Goal: Information Seeking & Learning: Learn about a topic

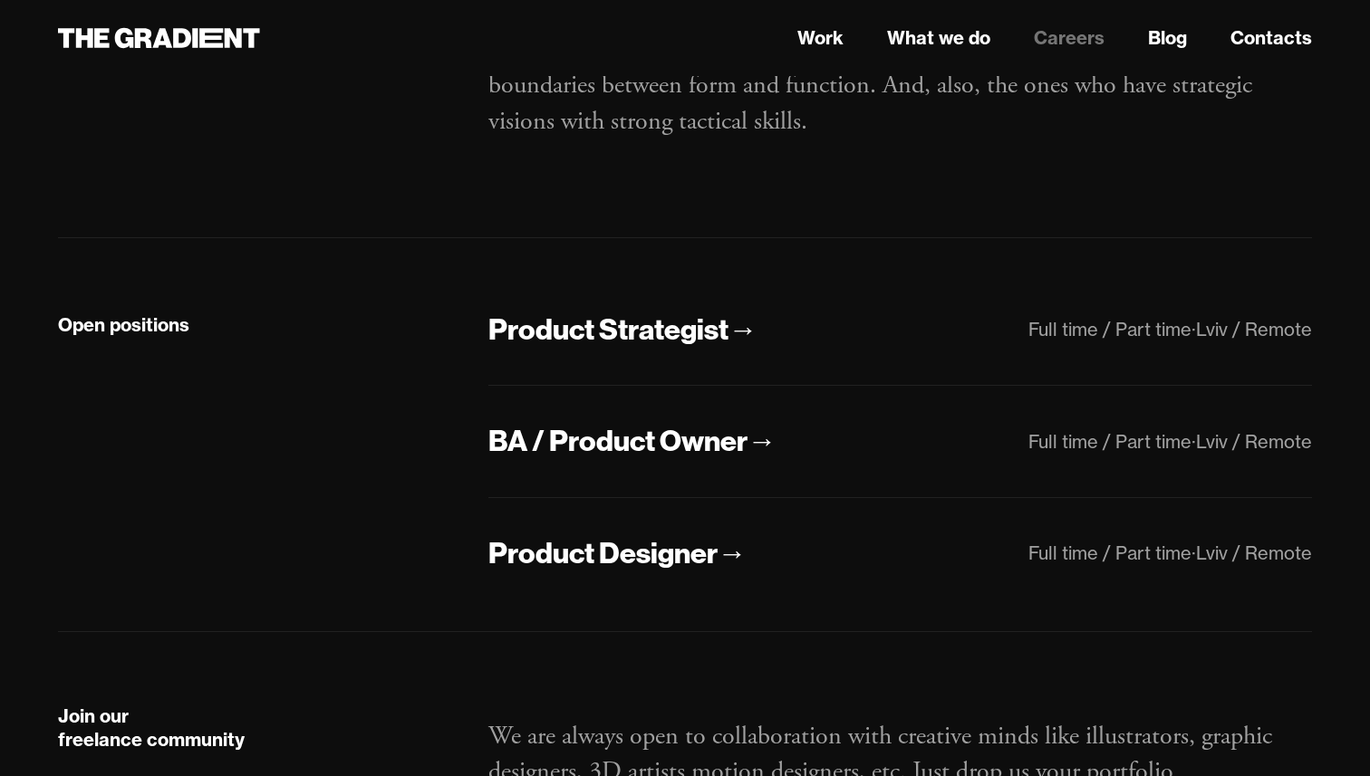
scroll to position [269, 0]
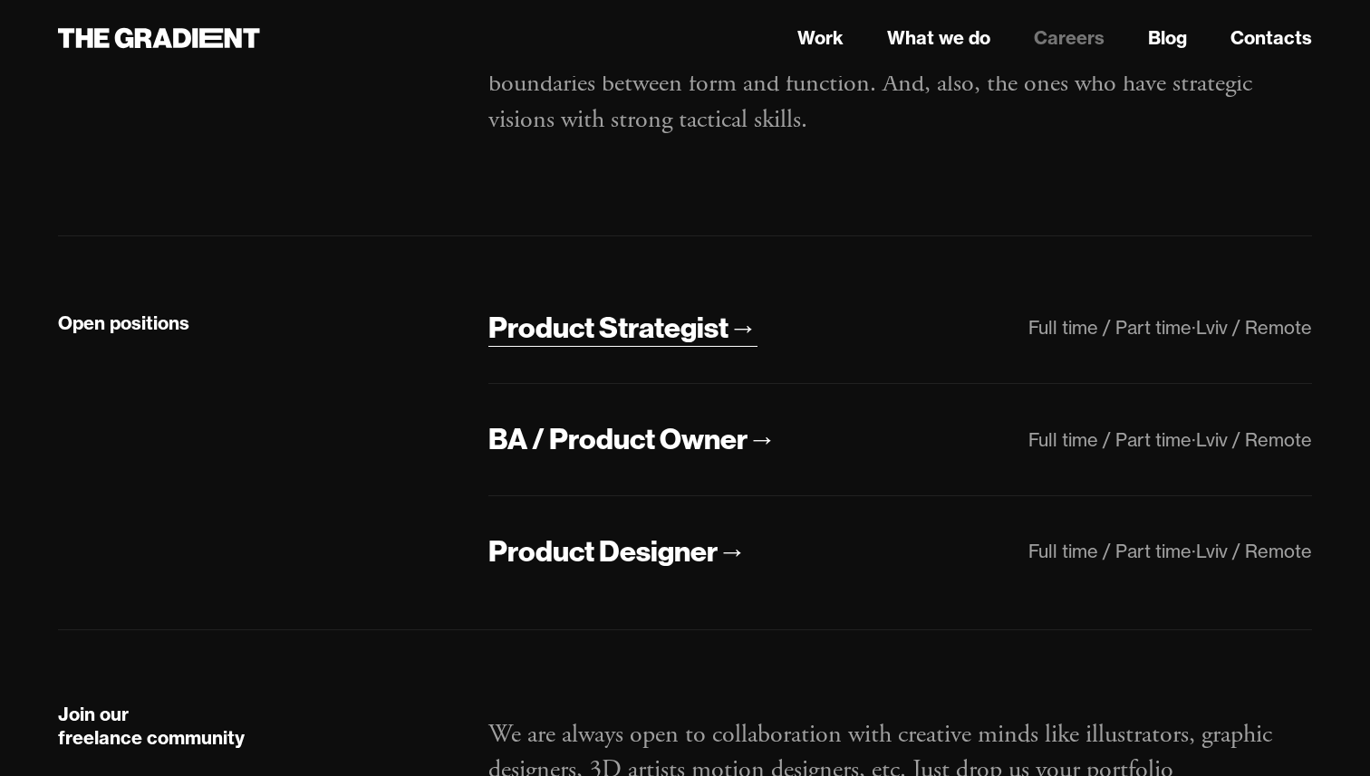
click at [653, 321] on div "Product Strategist" at bounding box center [608, 328] width 240 height 38
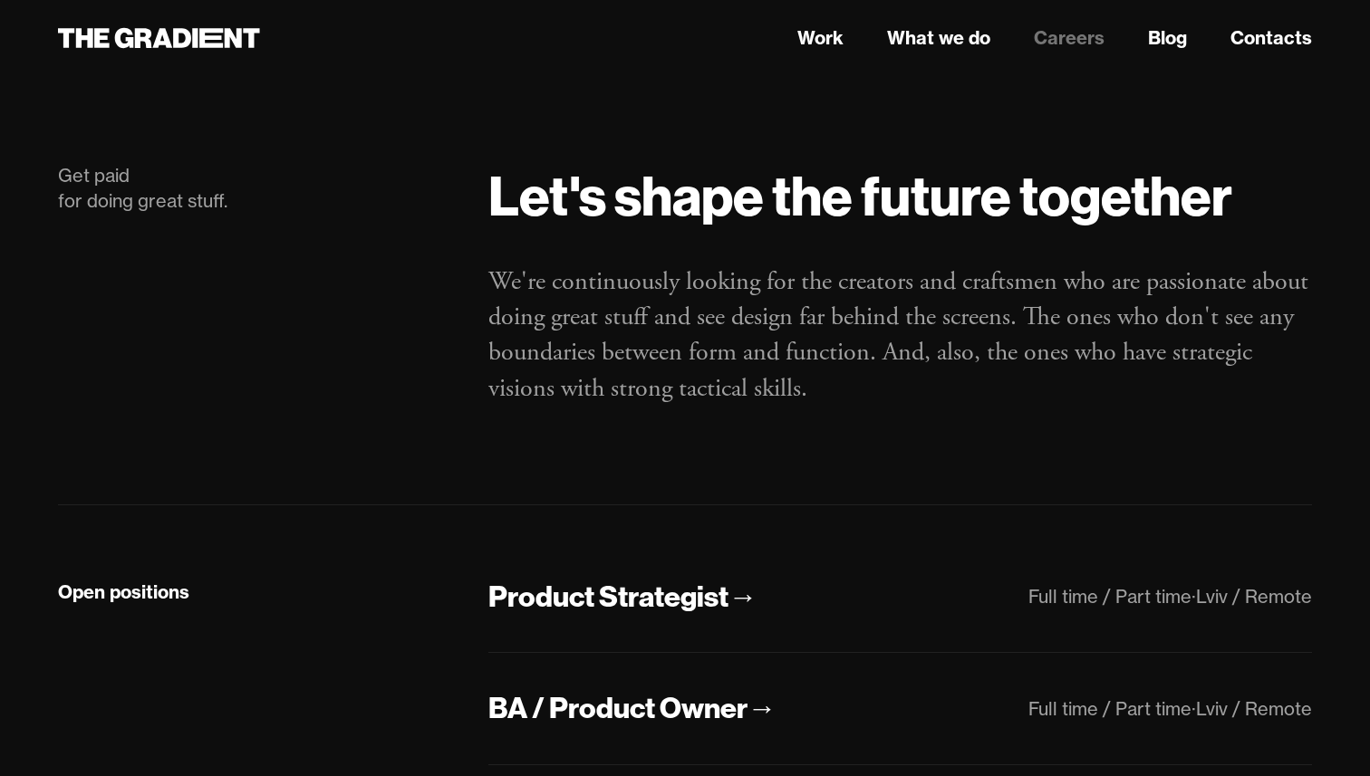
scroll to position [269, 0]
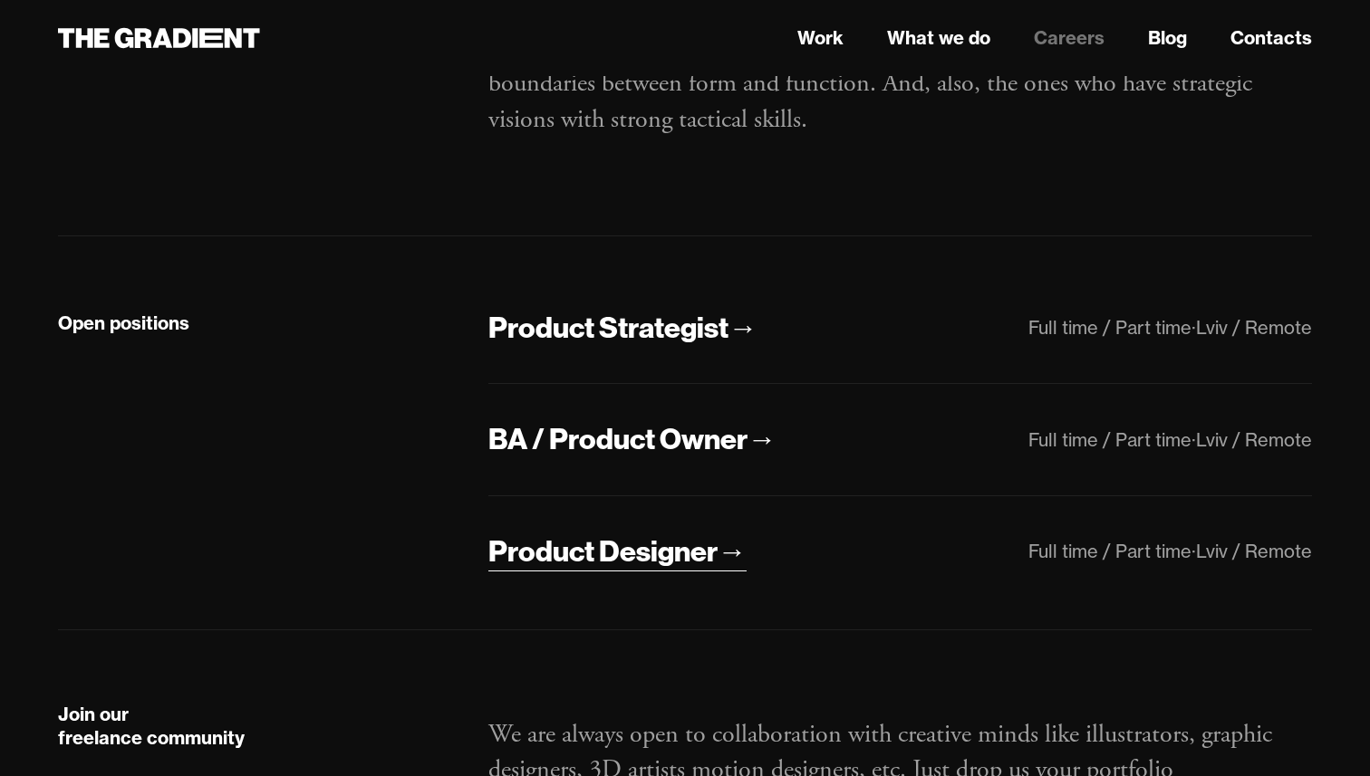
click at [636, 549] on div "Product Designer" at bounding box center [602, 552] width 229 height 38
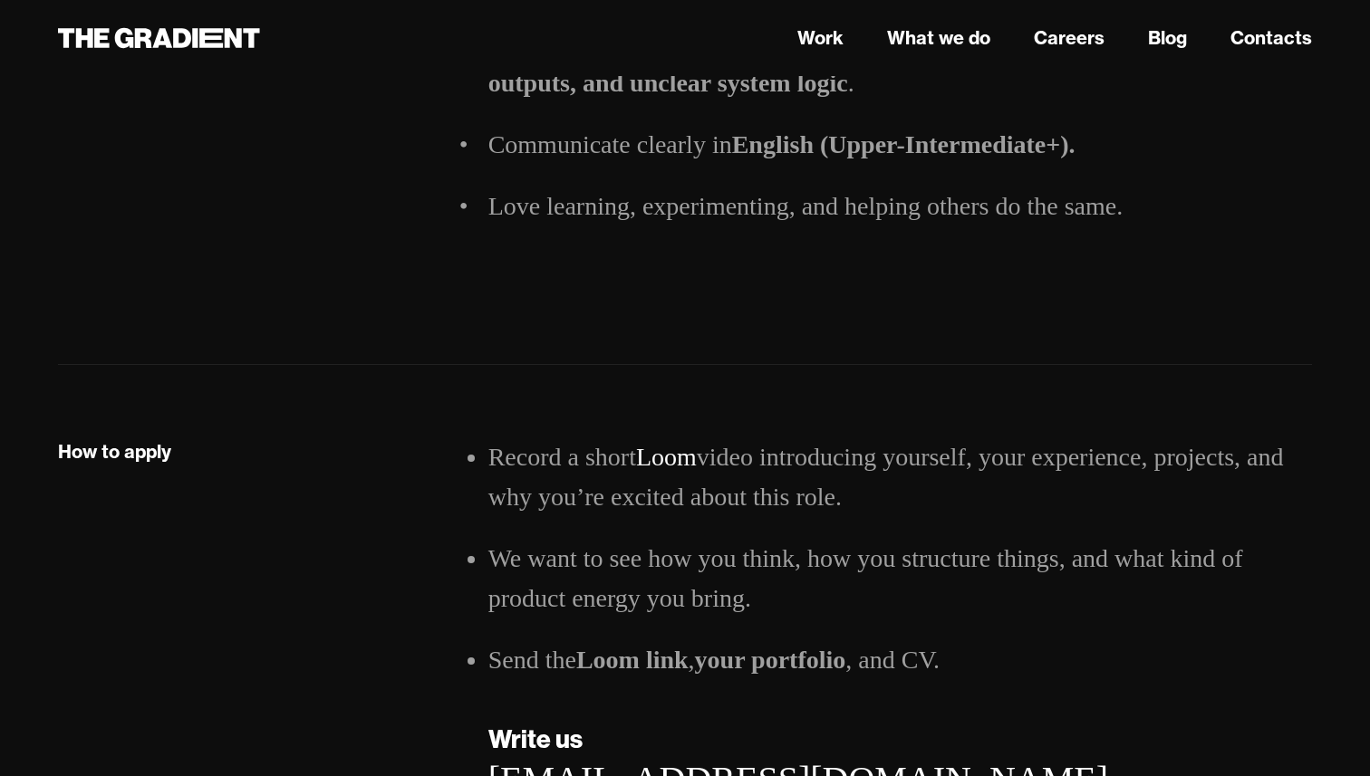
scroll to position [1671, 0]
